Goal: Check status: Check status

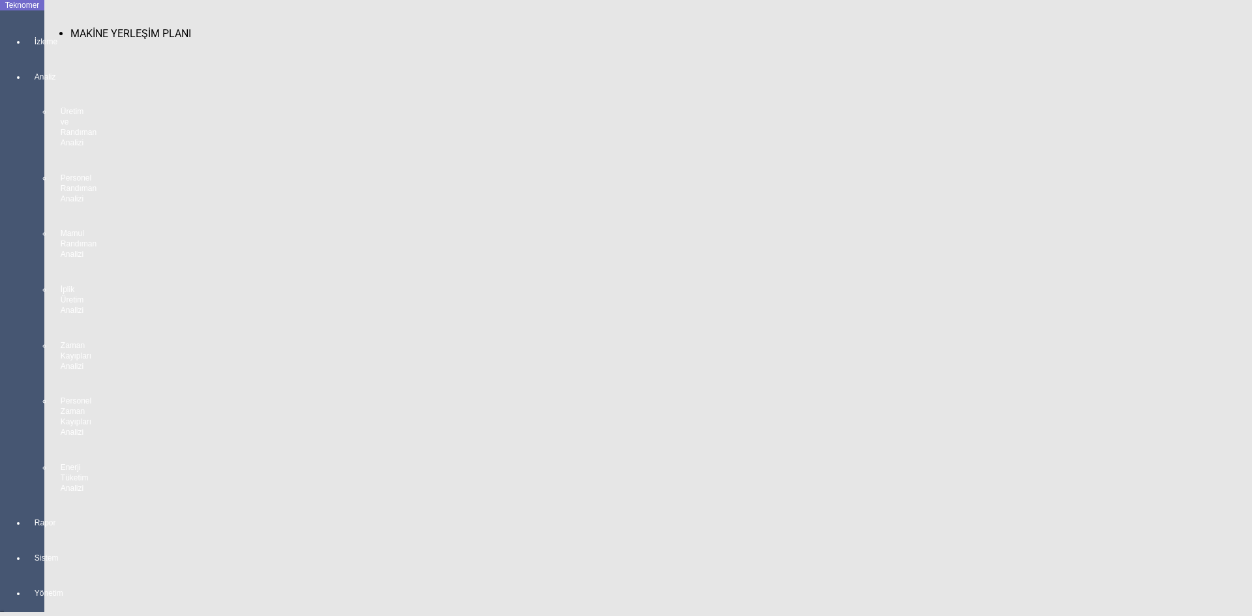
click at [26, 53] on div at bounding box center [35, 53] width 18 height 0
click at [93, 27] on span "MAKİNE YERLEŞİM PLANI" at bounding box center [130, 33] width 121 height 12
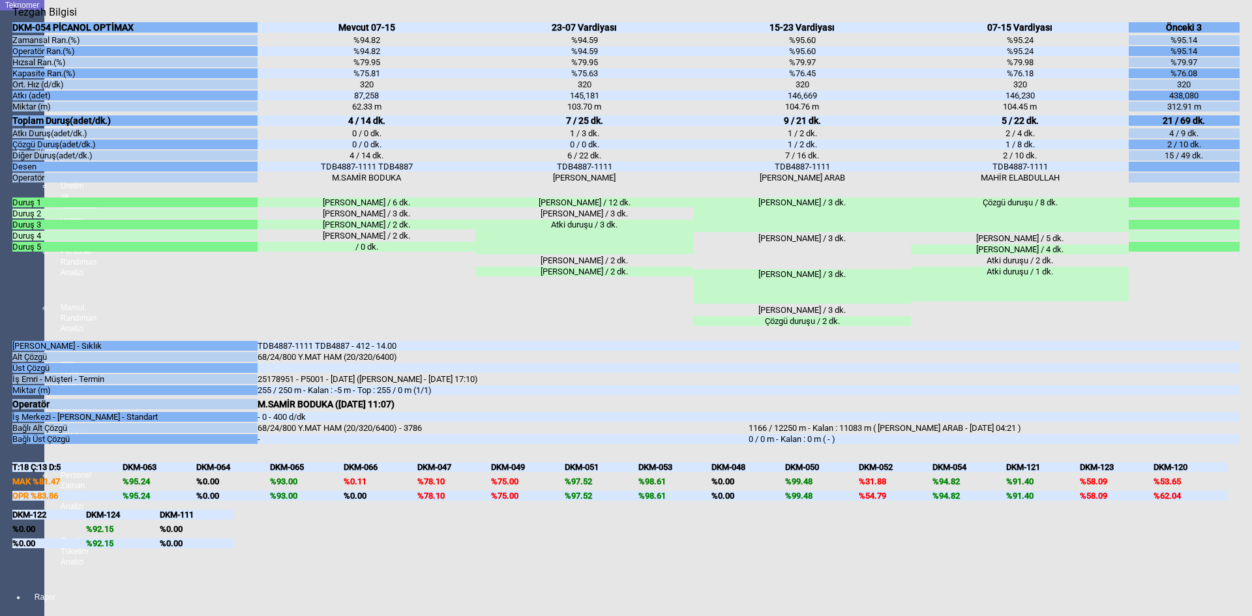
click at [1233, 18] on div "Kapat" at bounding box center [625, 18] width 1227 height 0
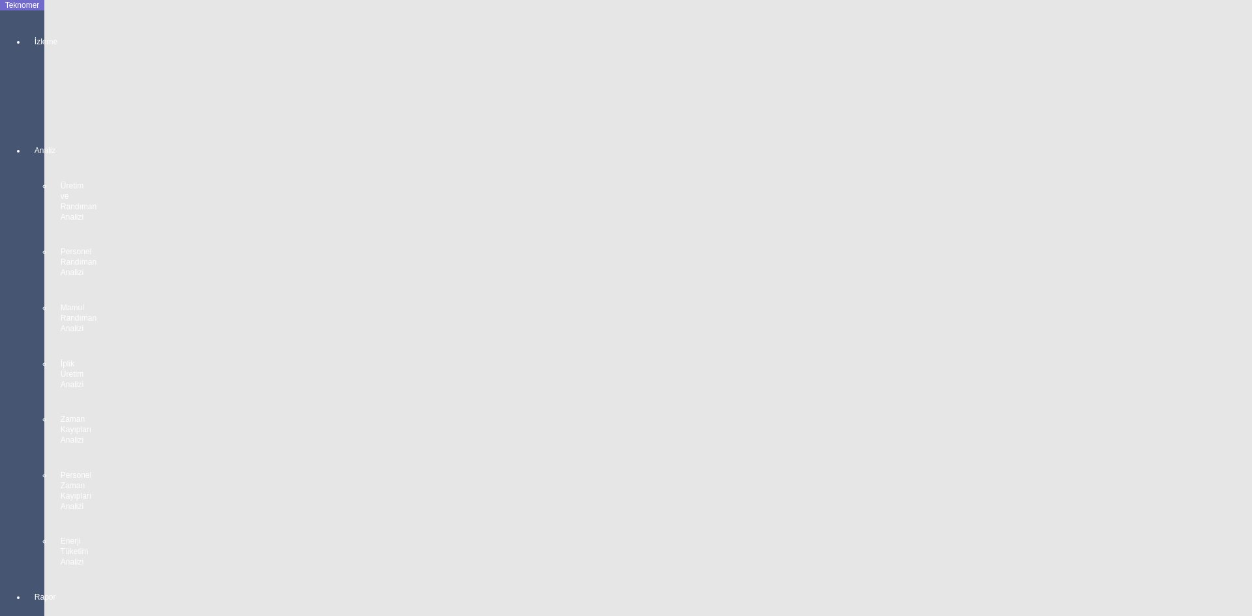
scroll to position [0, 0]
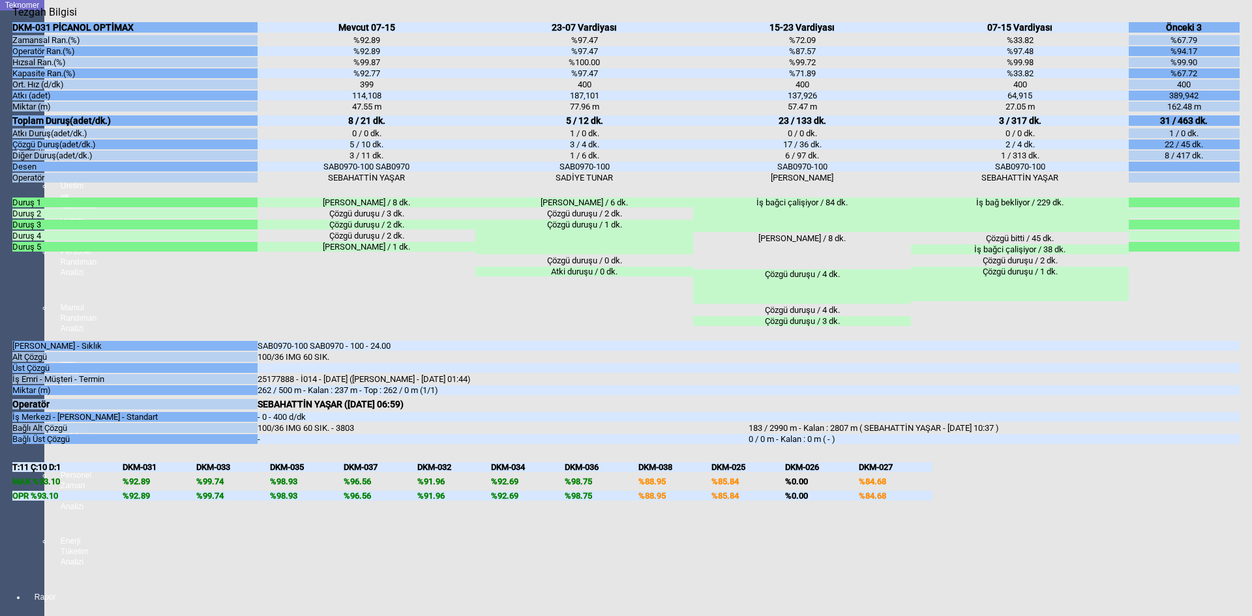
click at [12, 18] on icon "Kapat" at bounding box center [12, 18] width 0 height 0
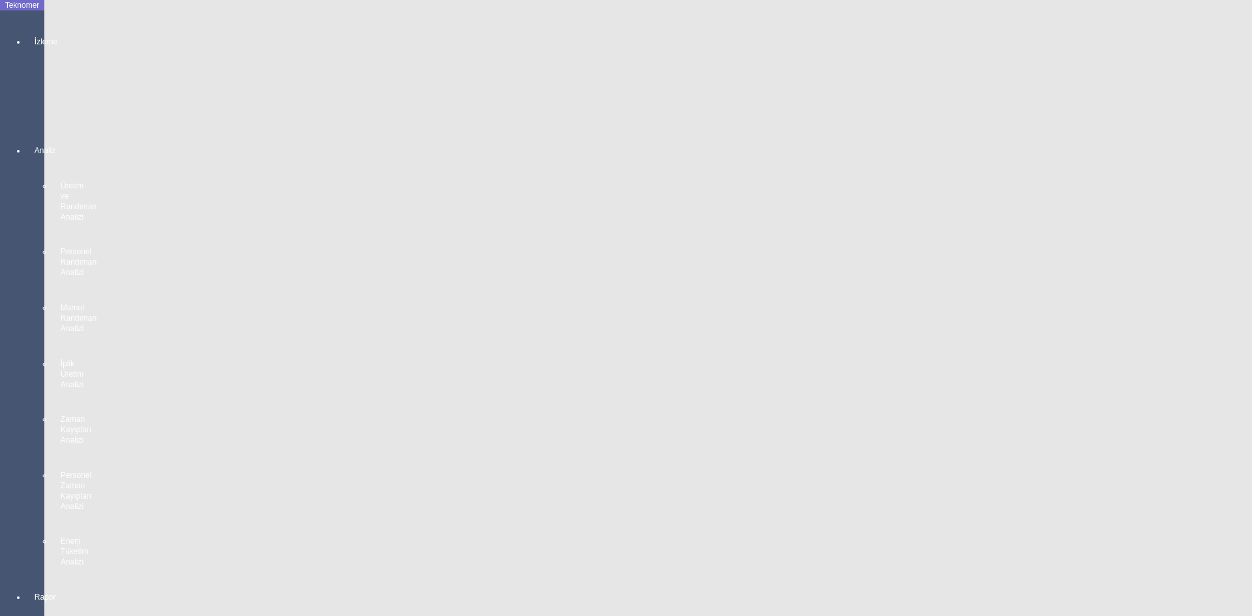
scroll to position [1238, 0]
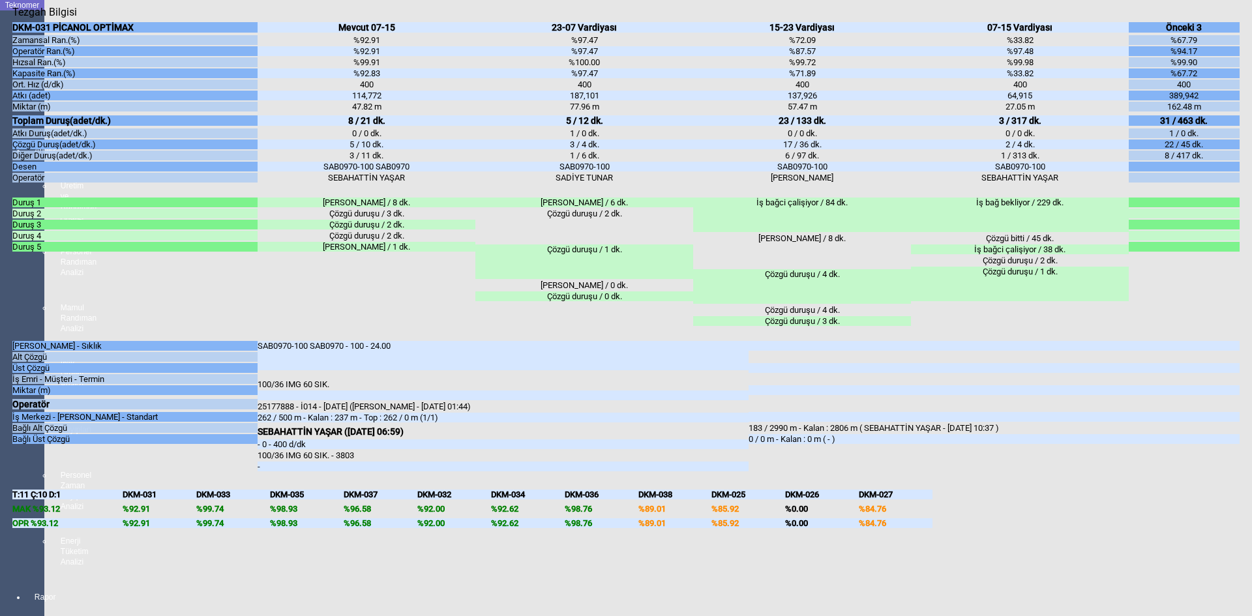
click at [12, 18] on icon "Kapat" at bounding box center [12, 18] width 0 height 0
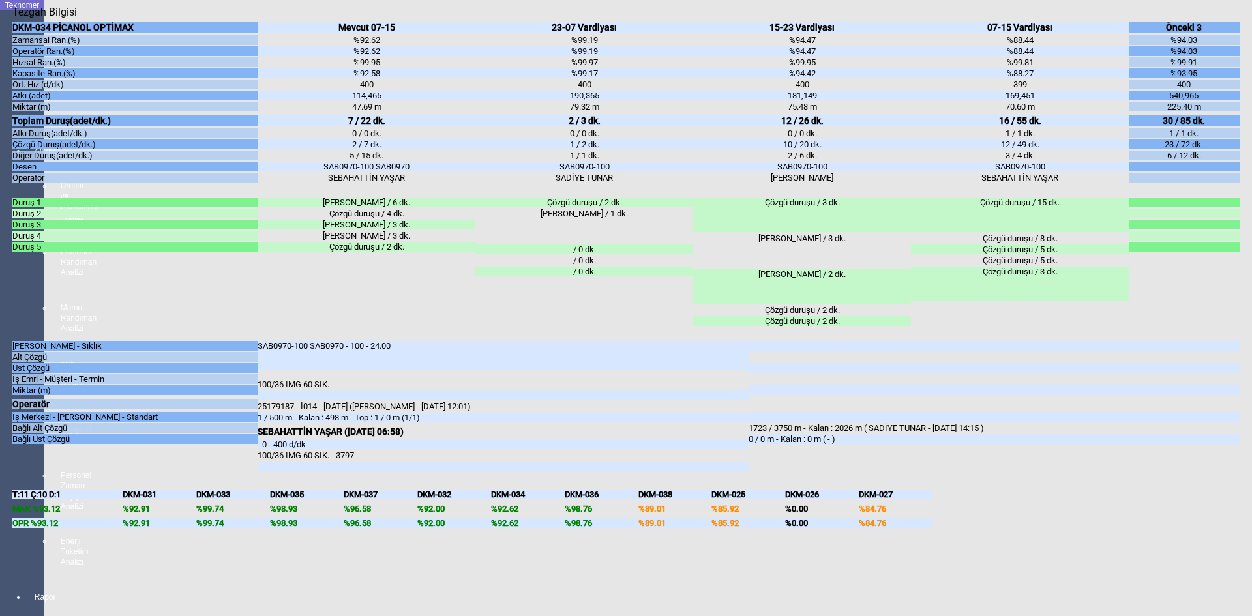
click at [12, 18] on icon "Kapat" at bounding box center [12, 18] width 0 height 0
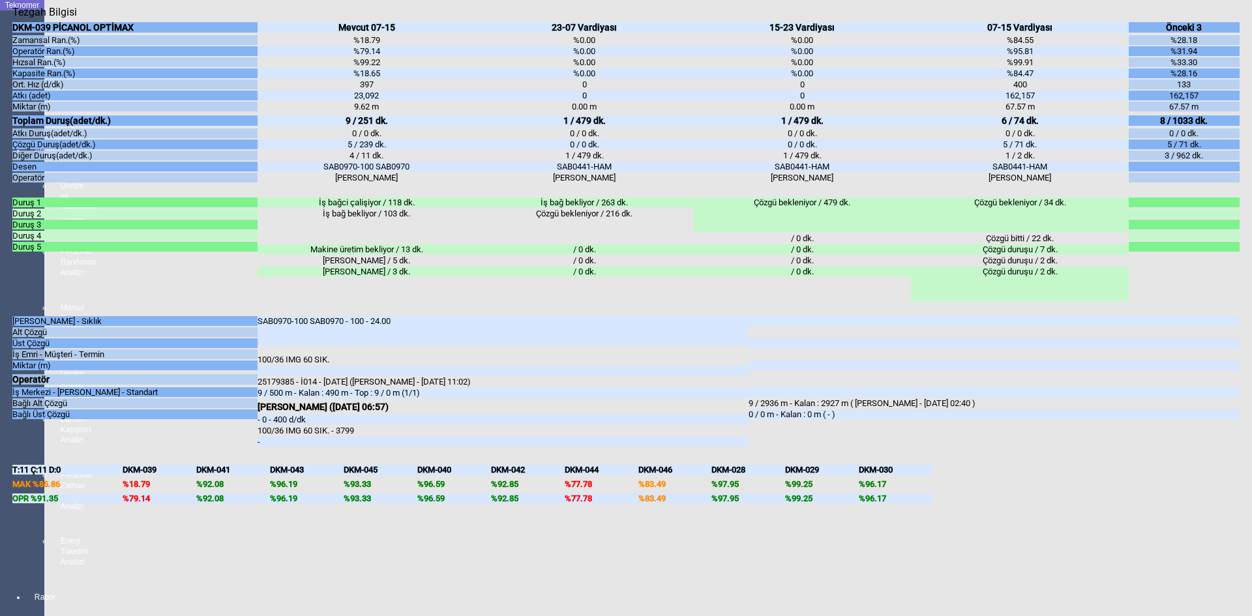
click at [12, 18] on icon "Kapat" at bounding box center [12, 18] width 0 height 0
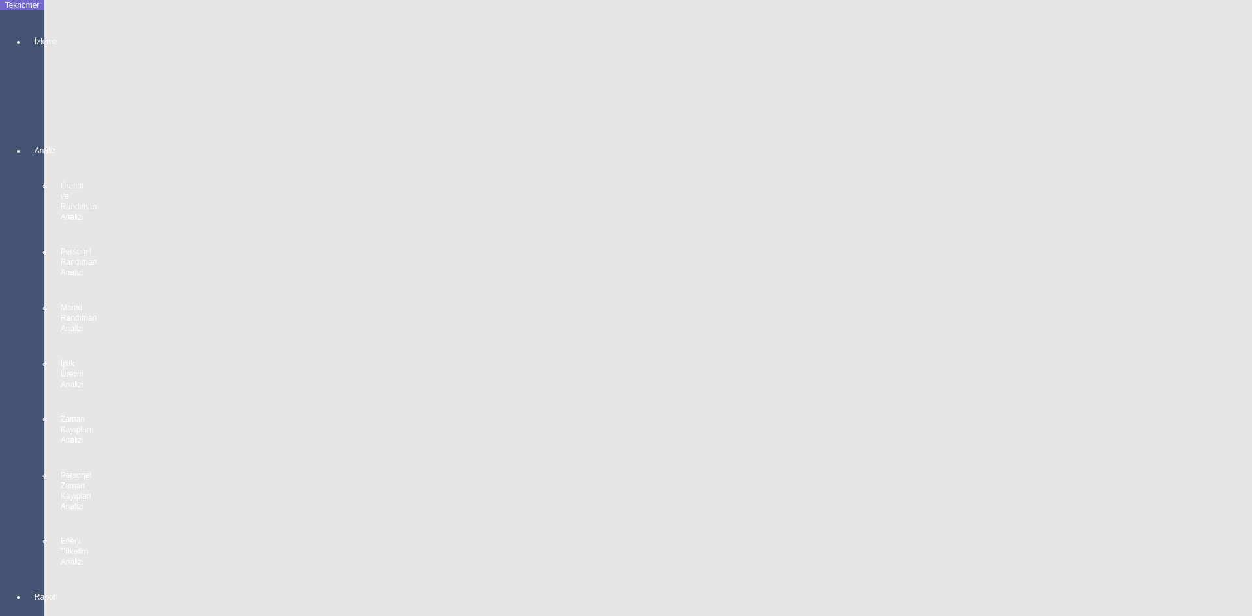
scroll to position [913, 0]
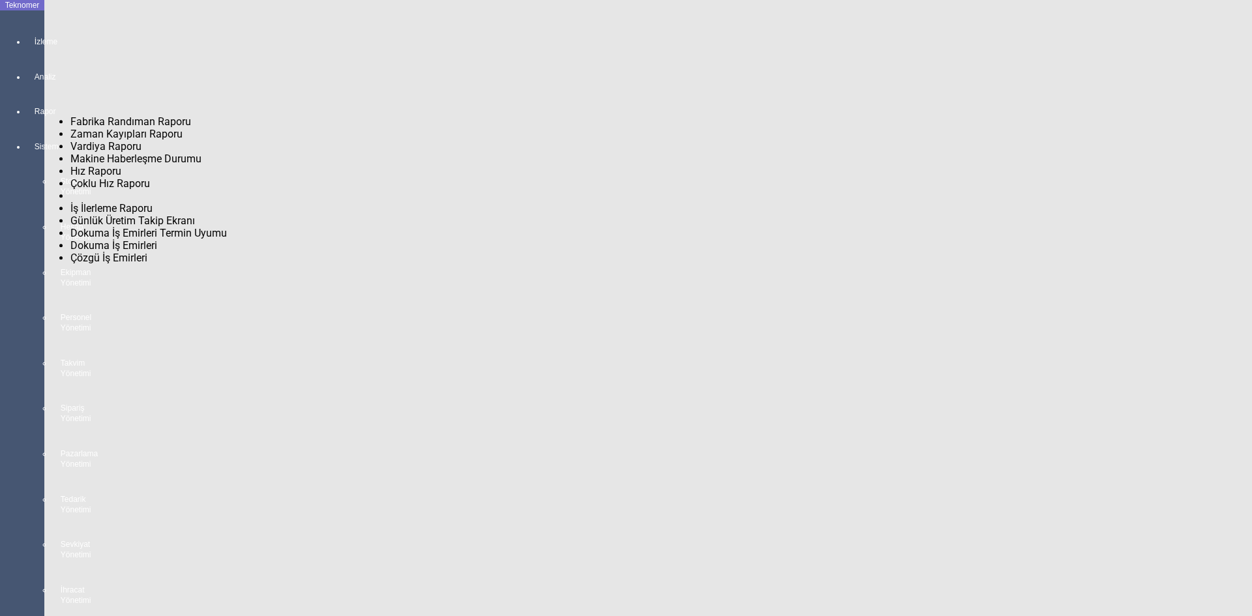
click at [26, 123] on div at bounding box center [35, 123] width 18 height 0
click at [80, 115] on span "Fabrika Randıman Raporu" at bounding box center [130, 121] width 121 height 12
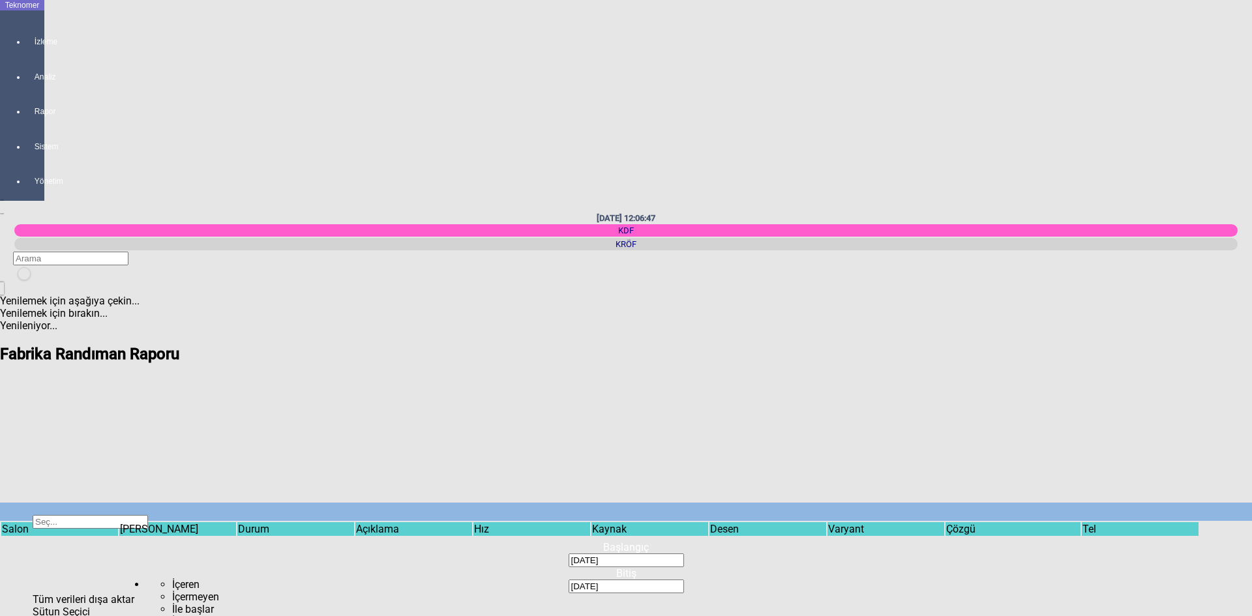
type input "SAB0970"
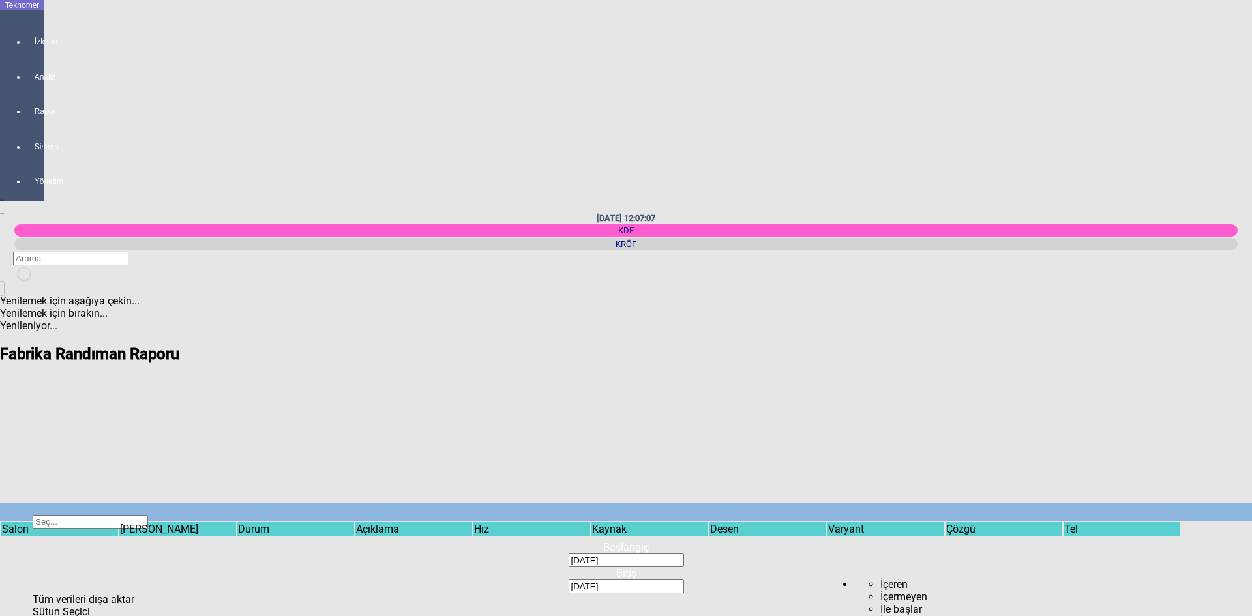
scroll to position [0, 552]
drag, startPoint x: 698, startPoint y: 563, endPoint x: 1055, endPoint y: 575, distance: 356.8
click at [1055, 575] on body "Teknomer İzleme Analiz Rapor Sistem Yönetim [DATE] 12:07:25 KDF [GEOGRAPHIC_DAT…" at bounding box center [626, 308] width 1252 height 616
drag, startPoint x: 881, startPoint y: 560, endPoint x: 913, endPoint y: 556, distance: 32.2
click at [913, 556] on body "Teknomer İzleme Analiz Rapor Sistem Yönetim [DATE] 12:07:35 KDF [GEOGRAPHIC_DAT…" at bounding box center [626, 308] width 1252 height 616
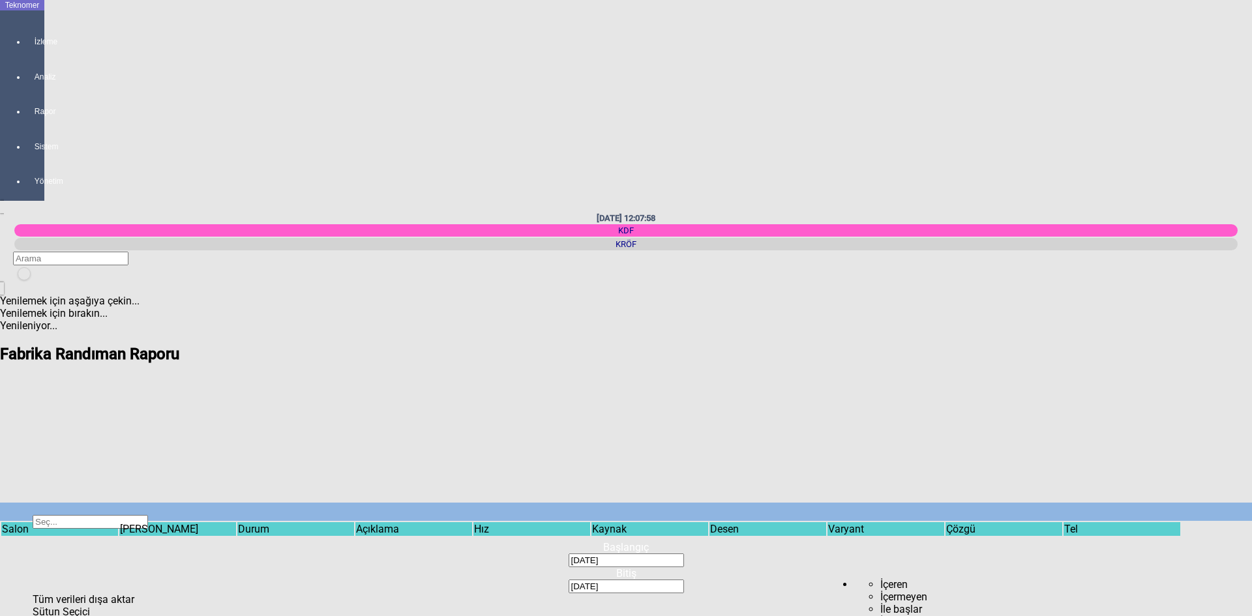
drag, startPoint x: 1003, startPoint y: 557, endPoint x: 868, endPoint y: 540, distance: 136.0
click at [868, 540] on body "Teknomer İzleme Analiz Rapor Sistem Yönetim [DATE] 12:08:22 KDF [GEOGRAPHIC_DAT…" at bounding box center [626, 308] width 1252 height 616
drag, startPoint x: 896, startPoint y: 561, endPoint x: 585, endPoint y: 547, distance: 311.3
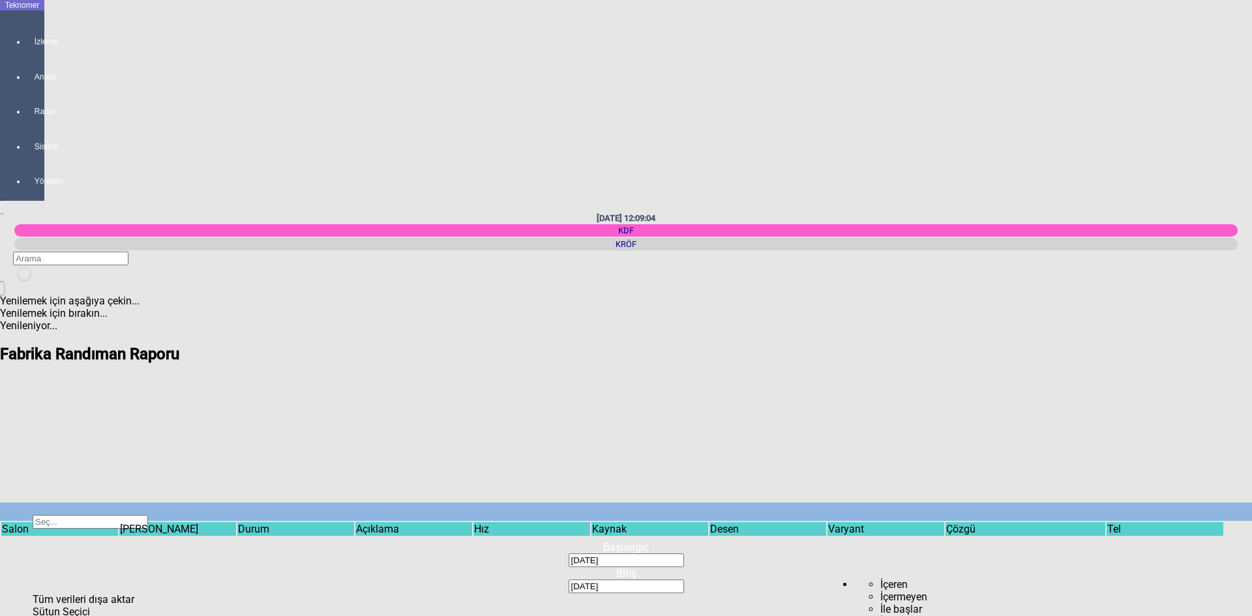
click at [585, 547] on body "Teknomer İzleme Analiz Rapor Sistem Yönetim [DATE] 12:09:04 KDF [GEOGRAPHIC_DAT…" at bounding box center [626, 308] width 1252 height 616
drag, startPoint x: 653, startPoint y: 562, endPoint x: 679, endPoint y: 550, distance: 28.0
click at [679, 550] on body "Teknomer İzleme Analiz Rapor Sistem Yönetim [DATE] 12:09:20 KDF [GEOGRAPHIC_DAT…" at bounding box center [626, 308] width 1252 height 616
